Goal: Information Seeking & Learning: Understand process/instructions

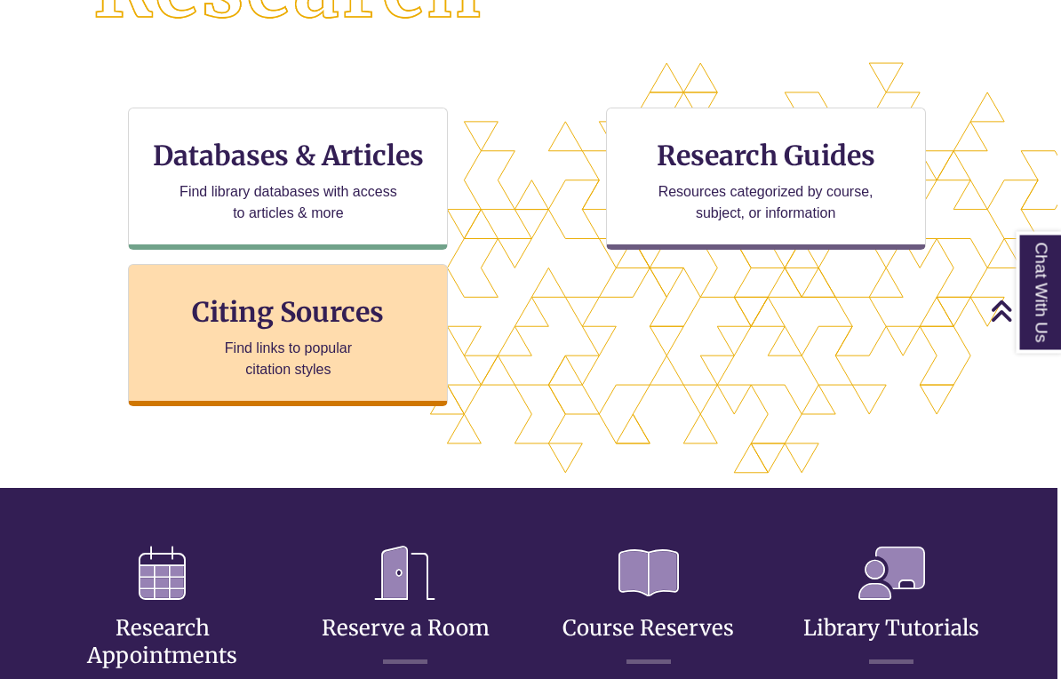
scroll to position [544, 3]
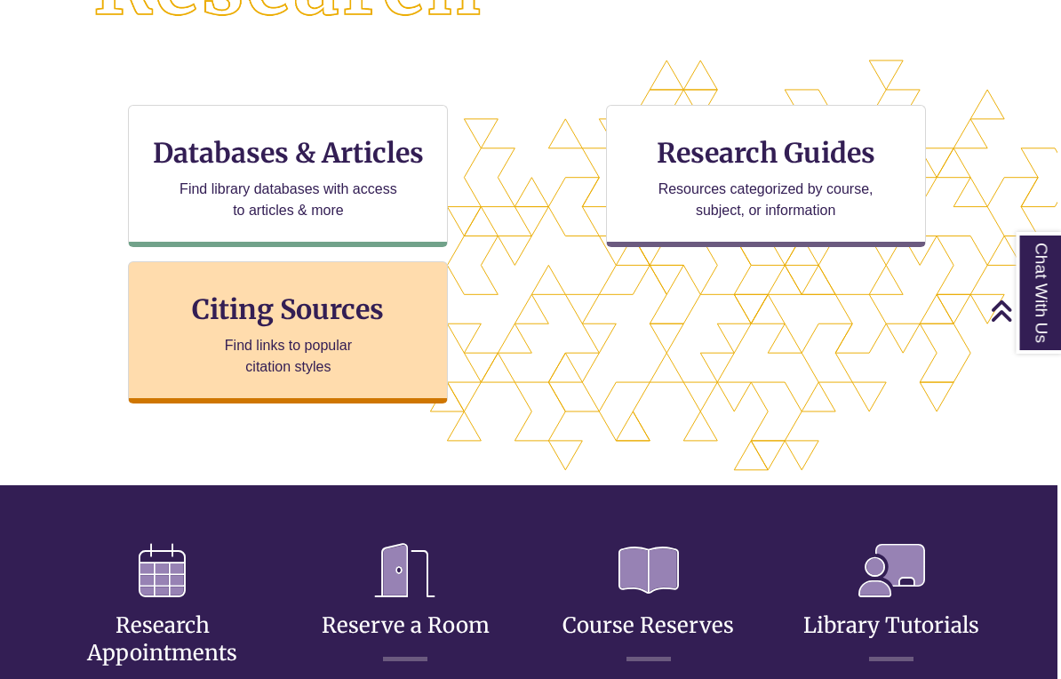
click at [315, 299] on h3 "Citing Sources" at bounding box center [289, 309] width 217 height 34
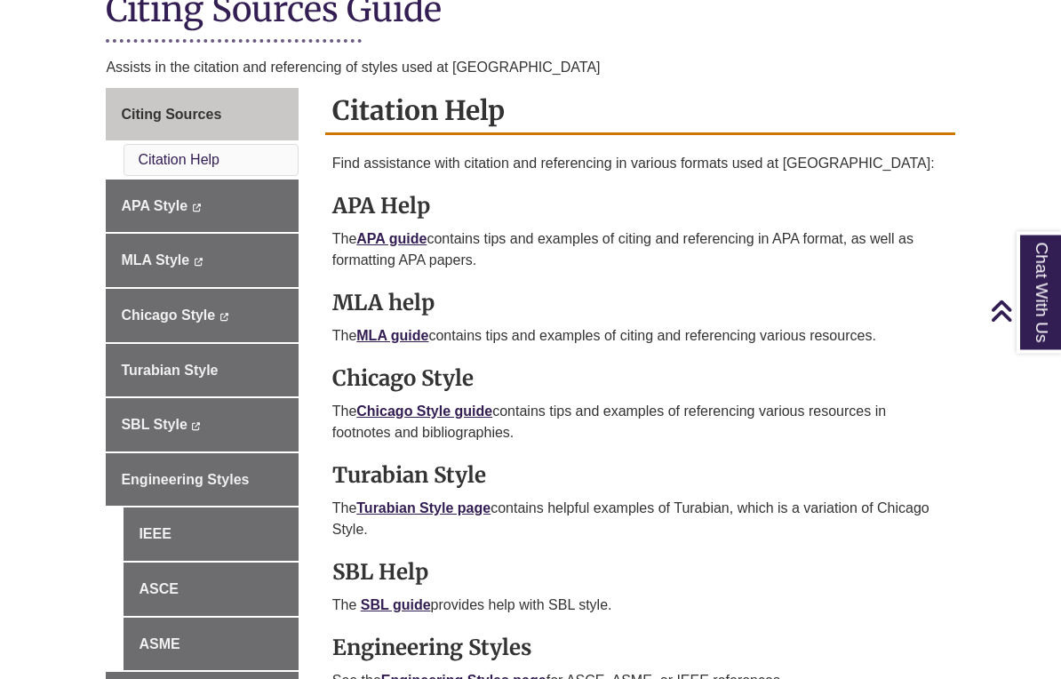
scroll to position [435, 0]
click at [392, 238] on link "APA guide" at bounding box center [391, 238] width 70 height 15
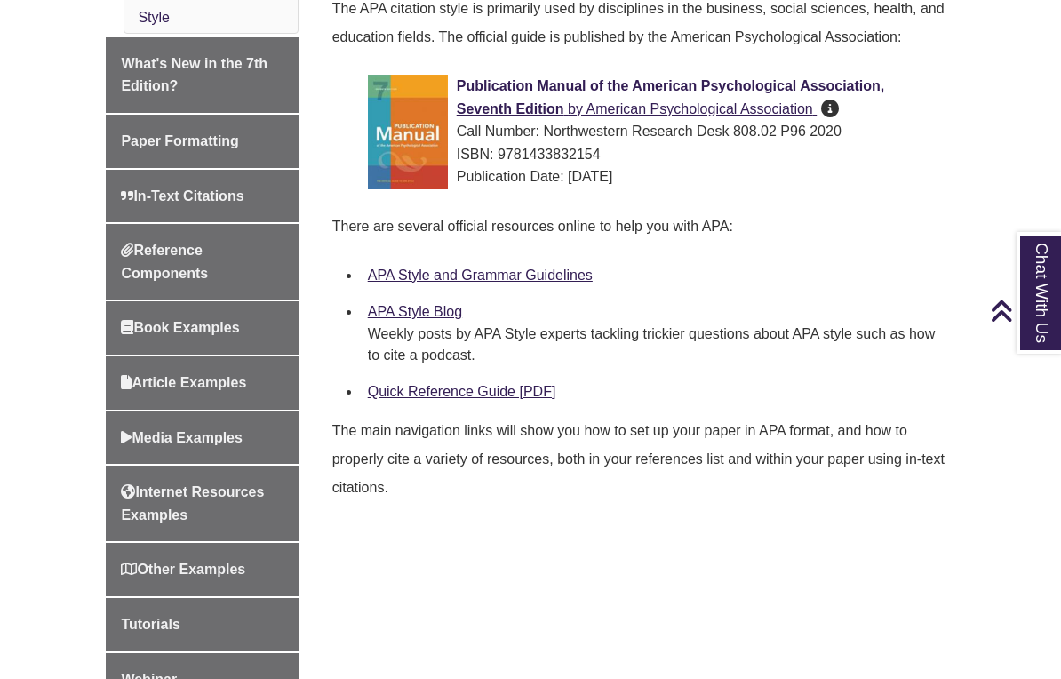
scroll to position [585, 0]
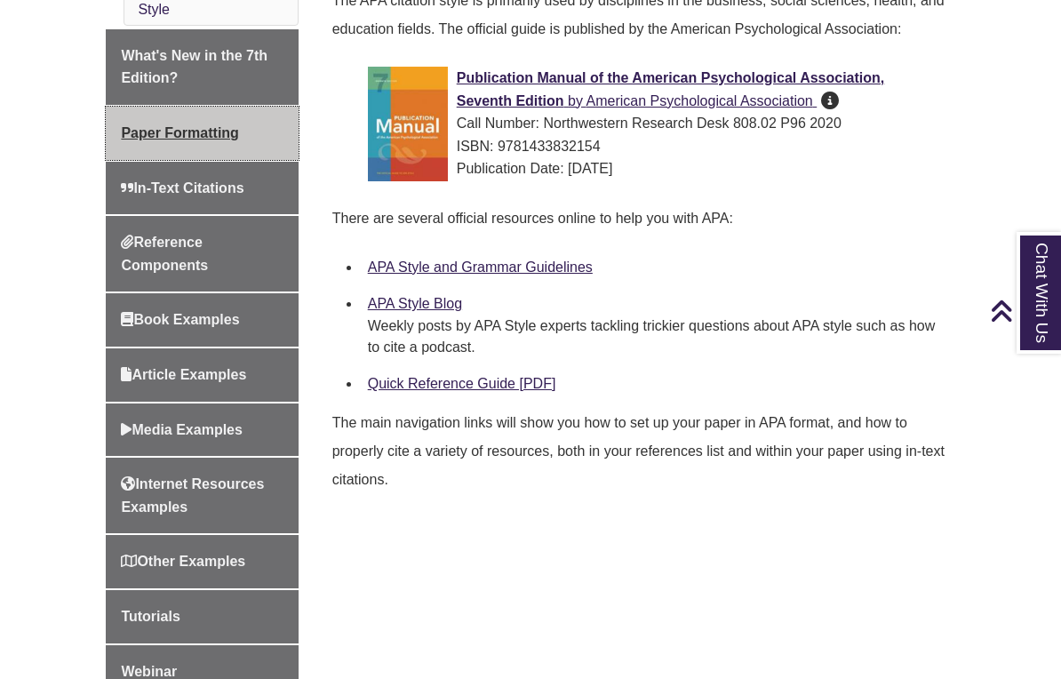
click at [156, 125] on span "Paper Formatting" at bounding box center [179, 132] width 117 height 15
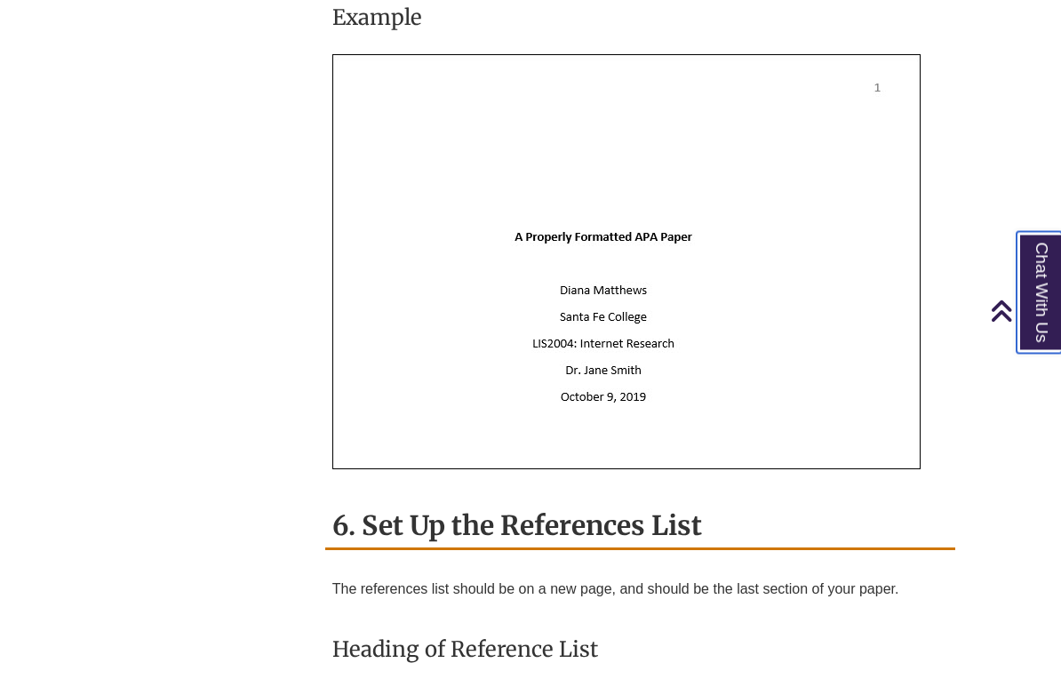
scroll to position [4324, 0]
